Goal: Information Seeking & Learning: Learn about a topic

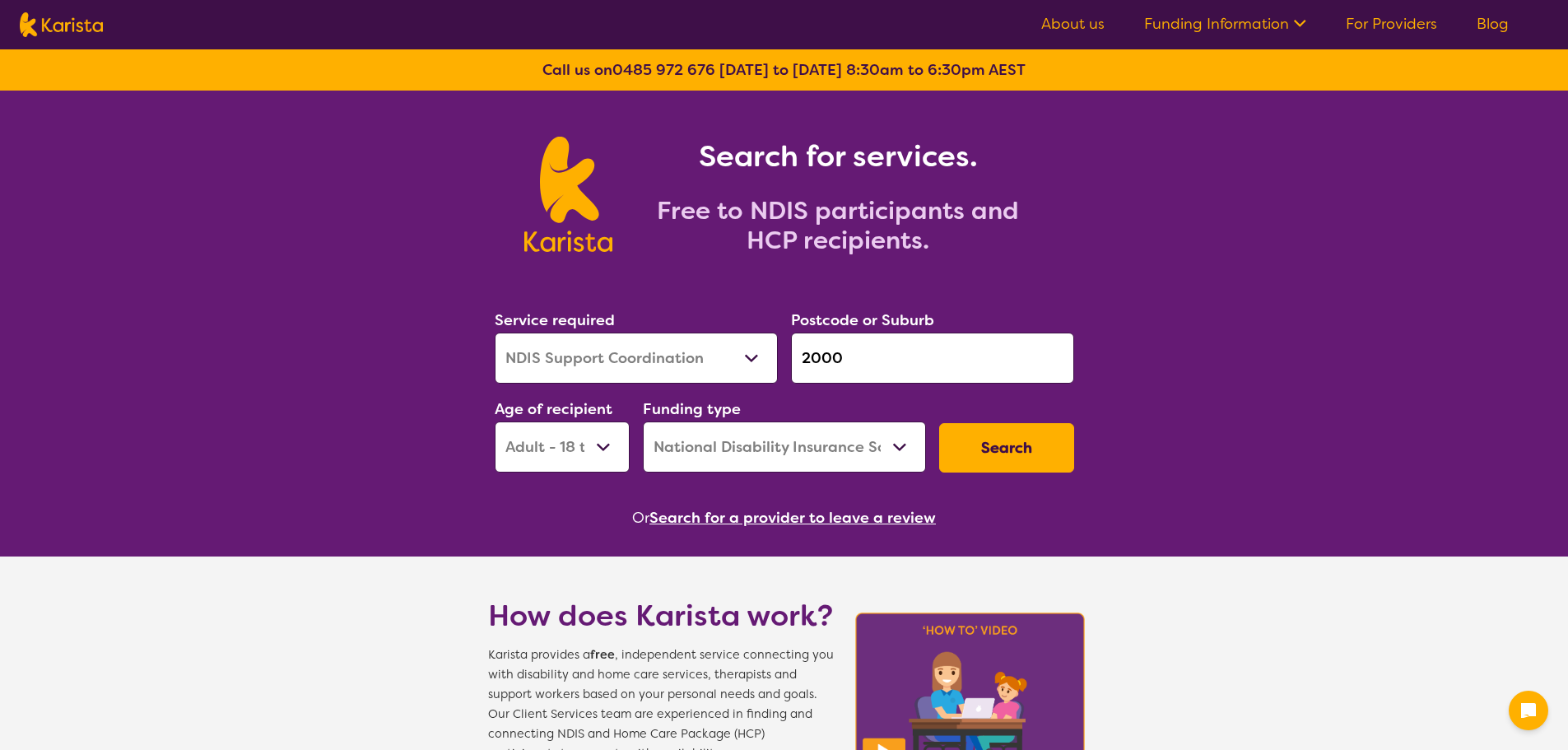
select select "NDIS Support Coordination"
select select "AD"
select select "NDIS"
click button "Search" at bounding box center [1006, 447] width 135 height 50
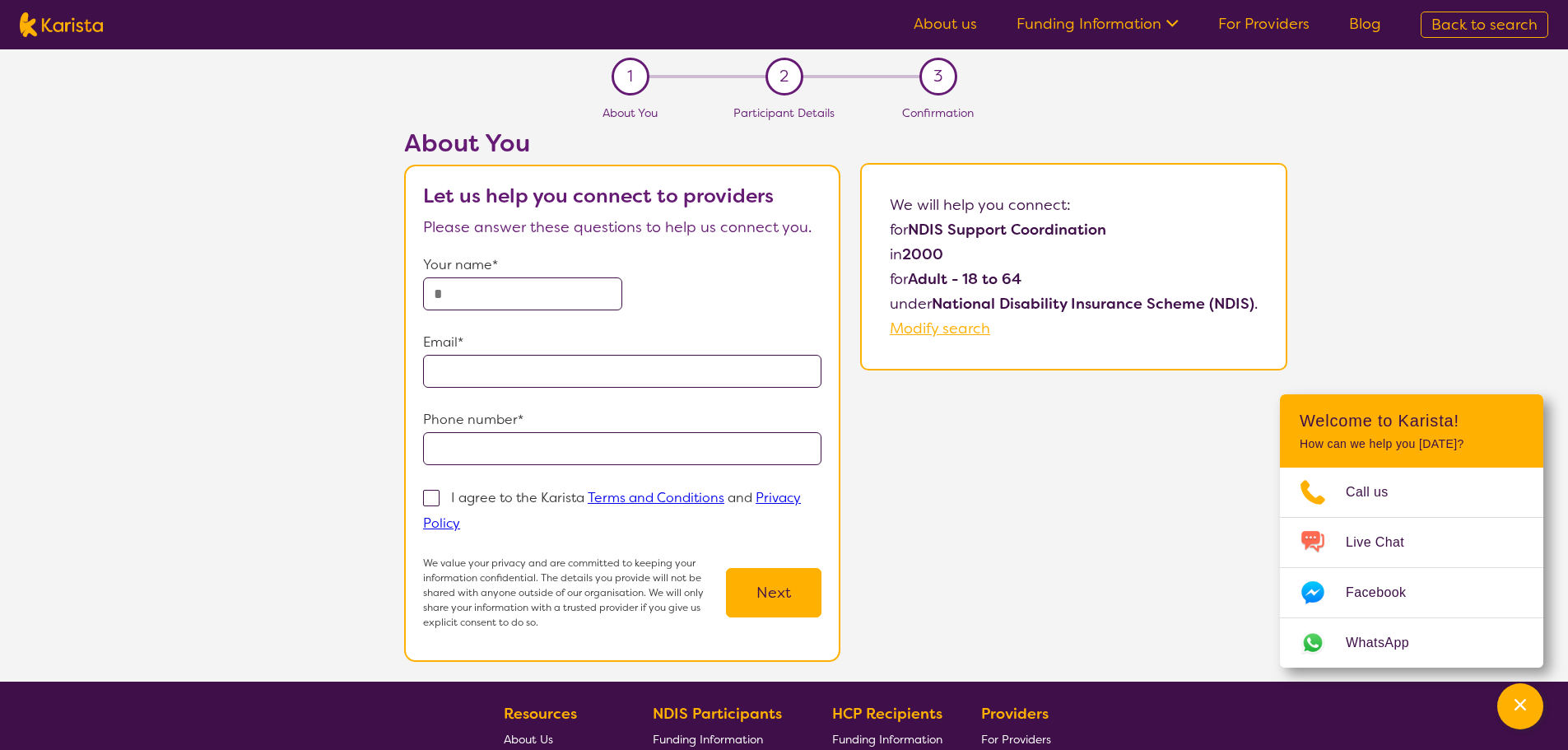
select select "NDIS Support Coordination"
select select "AD"
select select "NDIS"
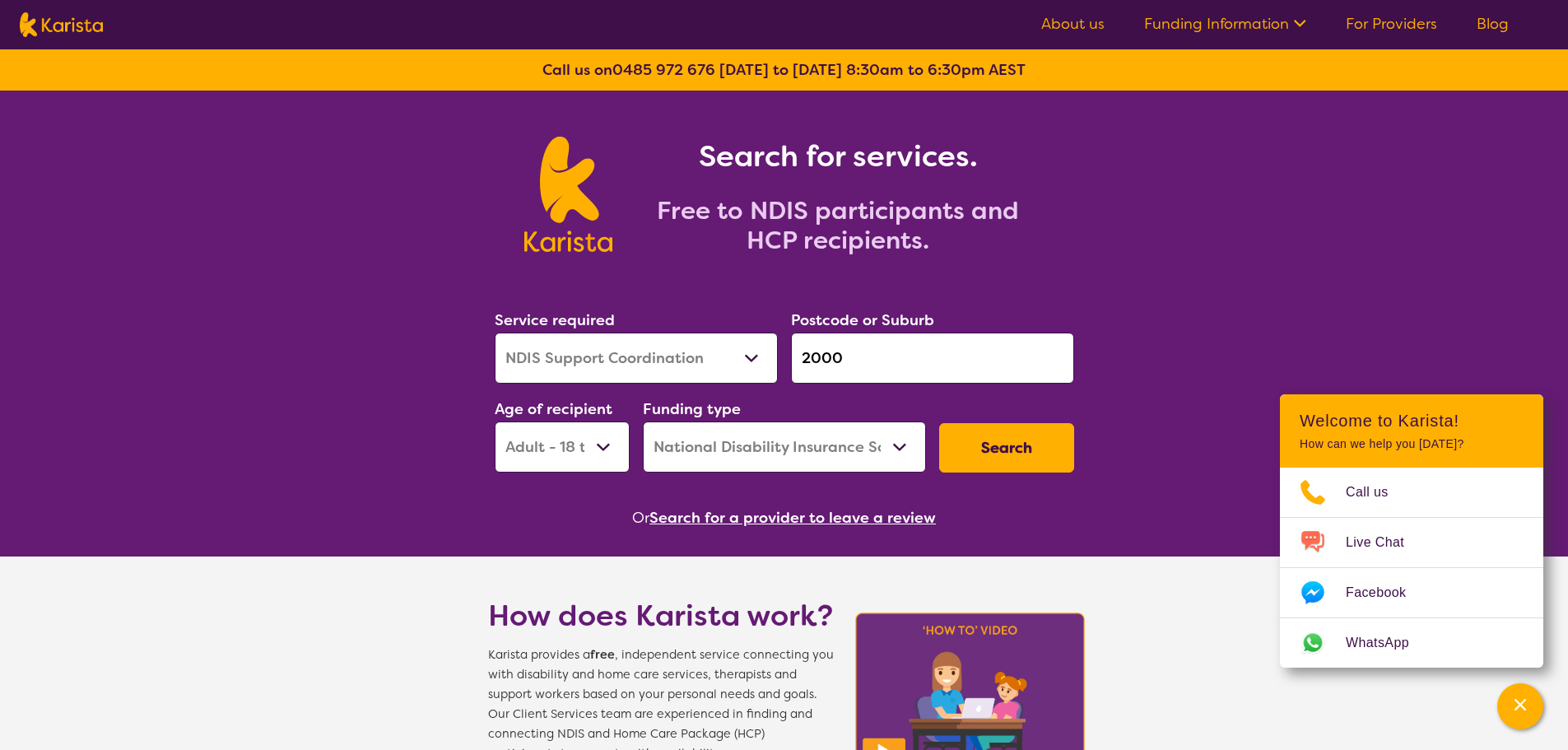
click at [691, 368] on select "Allied Health Assistant Assessment ([MEDICAL_DATA] or [MEDICAL_DATA]) Behaviour…" at bounding box center [635, 358] width 283 height 51
select select "Nursing services"
click at [494, 333] on select "Allied Health Assistant Assessment ([MEDICAL_DATA] or [MEDICAL_DATA]) Behaviour…" at bounding box center [635, 358] width 283 height 51
click at [967, 428] on button "Search" at bounding box center [1006, 447] width 135 height 50
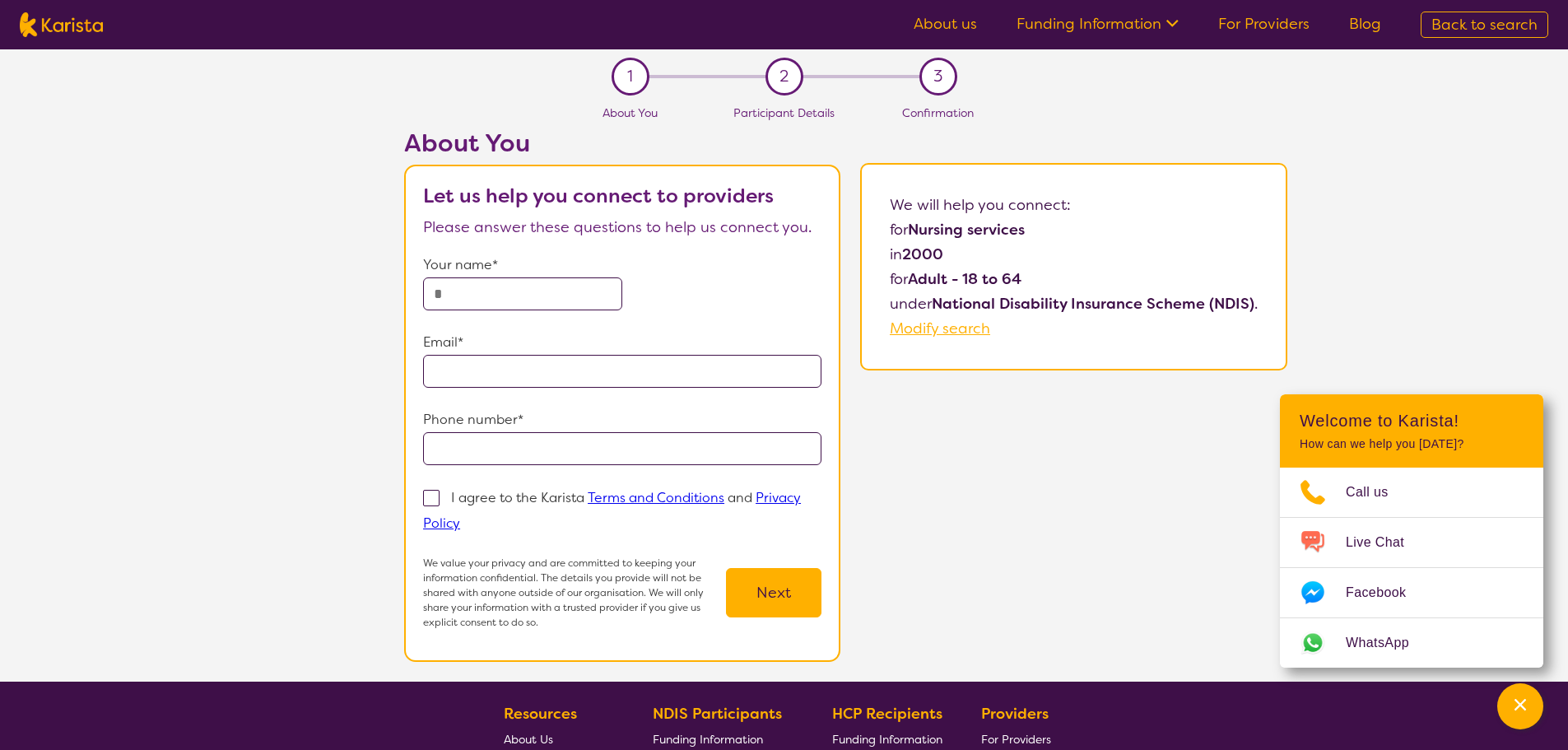
click at [70, 14] on img at bounding box center [60, 24] width 83 height 24
select select "Nursing services"
select select "AD"
select select "NDIS"
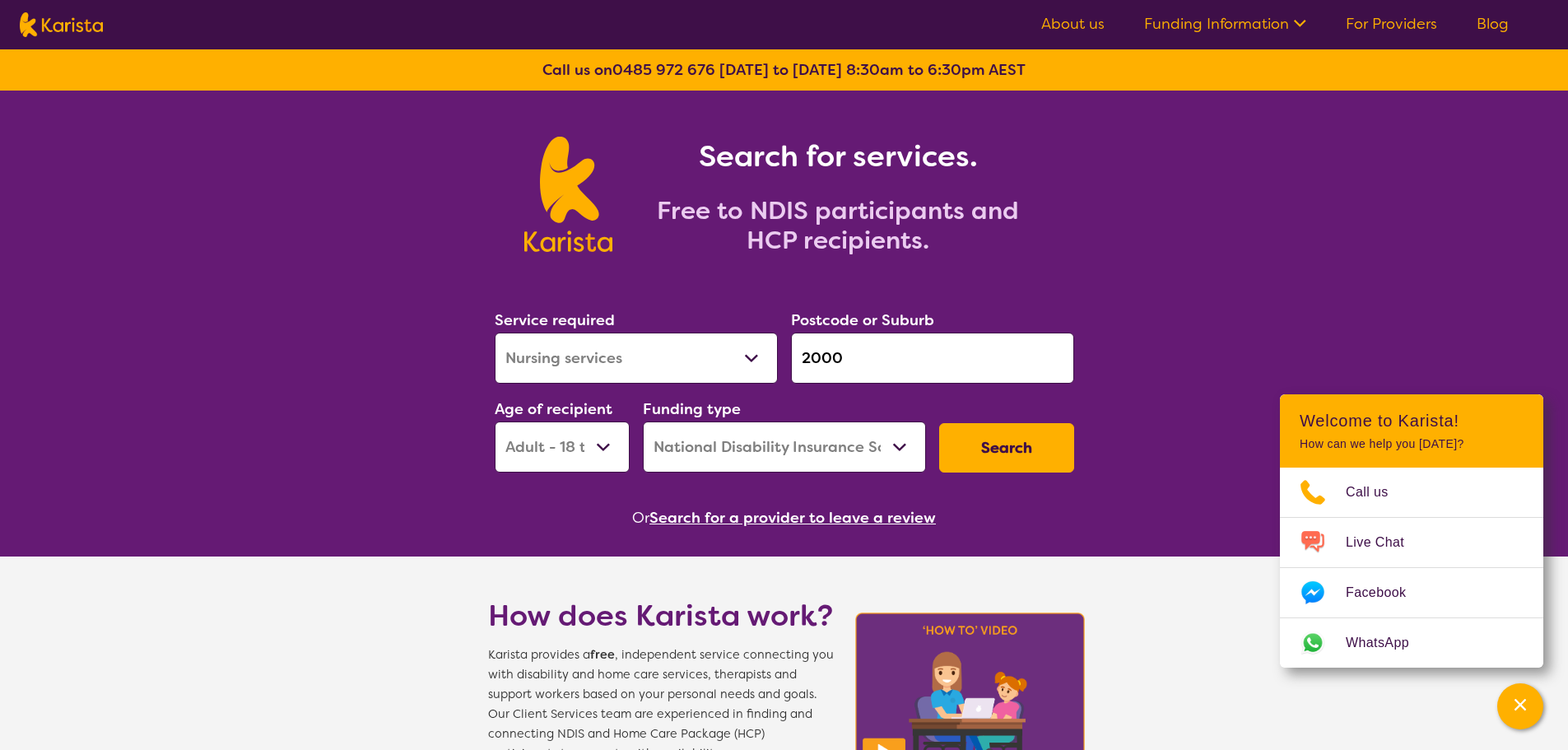
drag, startPoint x: 902, startPoint y: 353, endPoint x: 726, endPoint y: 360, distance: 176.1
click at [719, 360] on div "Service required Allied Health Assistant Assessment ([MEDICAL_DATA] or [MEDICAL…" at bounding box center [784, 390] width 592 height 178
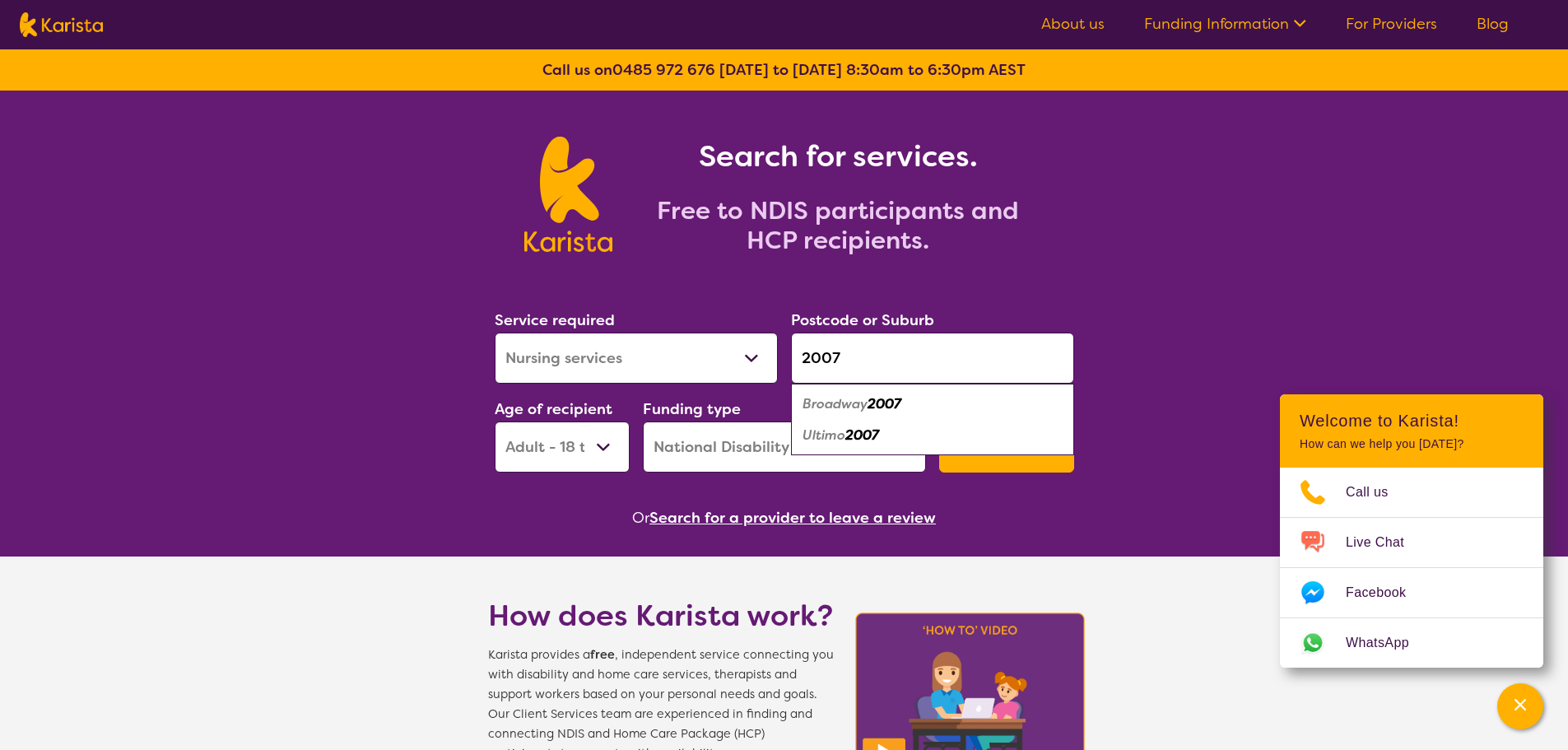
type input "2007"
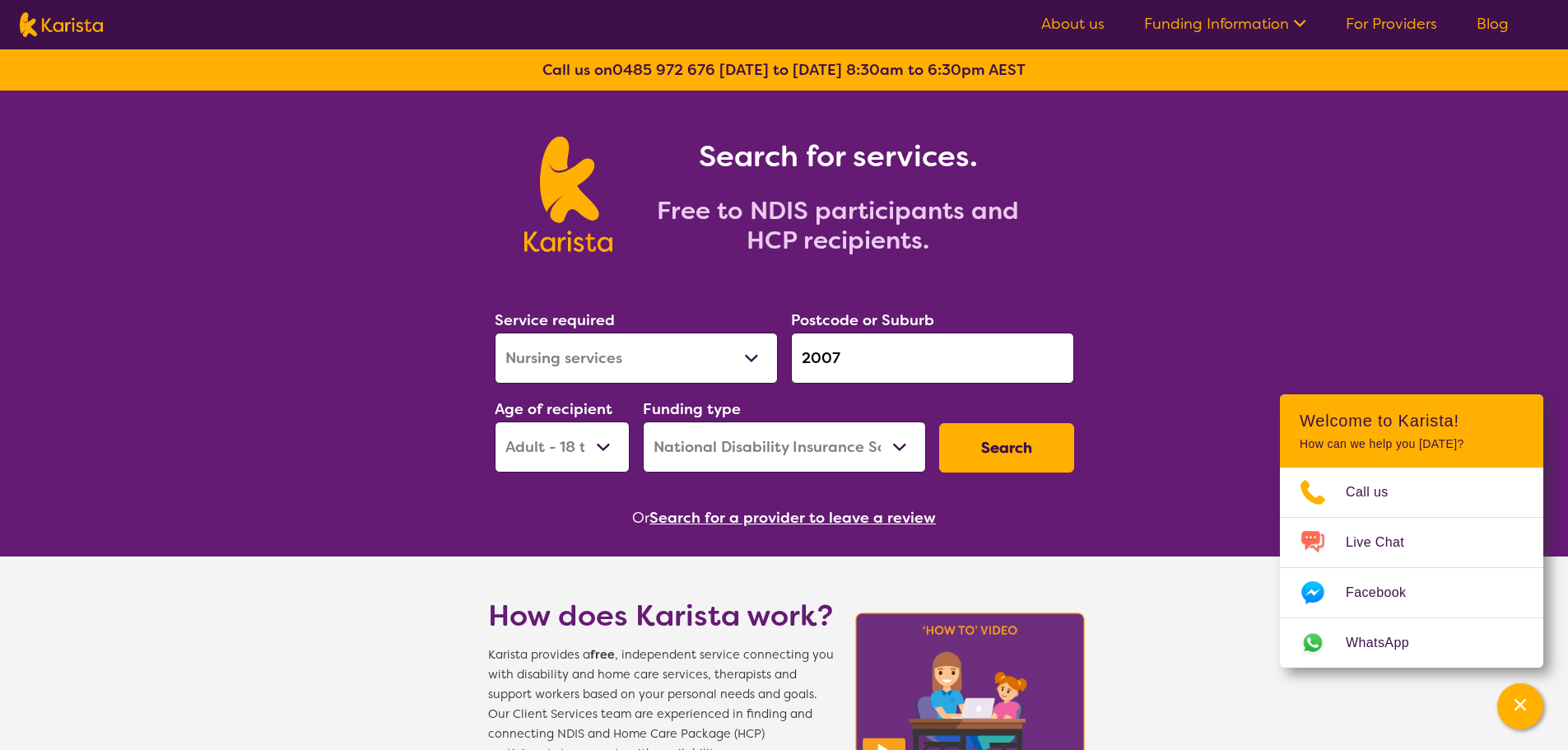
click at [1008, 440] on button "Search" at bounding box center [1006, 447] width 135 height 50
